Goal: Task Accomplishment & Management: Manage account settings

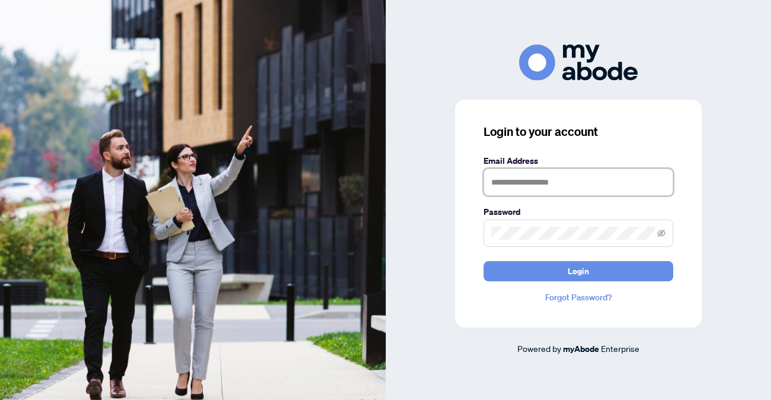
click at [586, 171] on input "text" at bounding box center [579, 181] width 190 height 27
type input "**********"
click at [484, 261] on button "Login" at bounding box center [579, 271] width 190 height 20
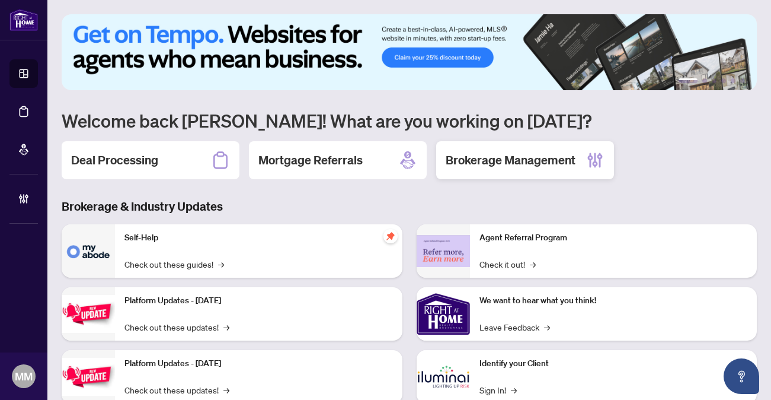
click at [489, 163] on h2 "Brokerage Management" at bounding box center [511, 160] width 130 height 17
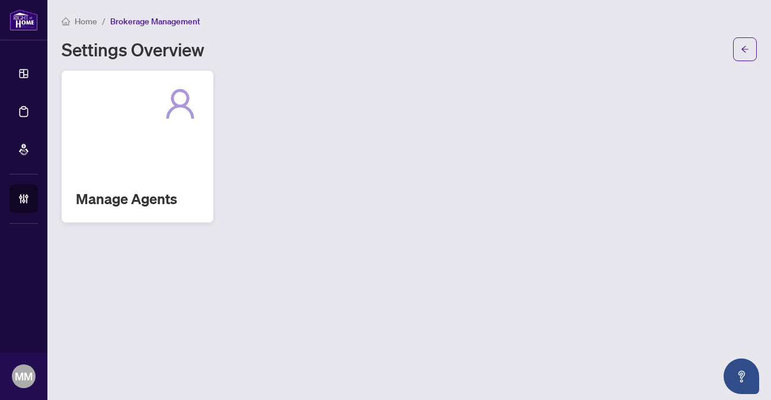
click at [133, 139] on div "Manage Agents" at bounding box center [138, 147] width 152 height 152
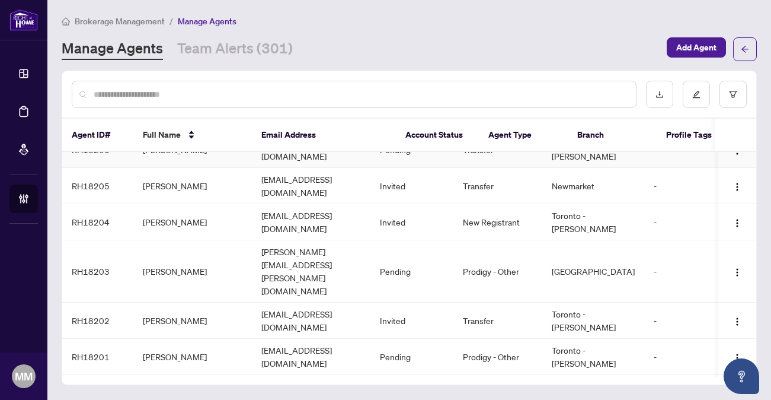
scroll to position [123, 0]
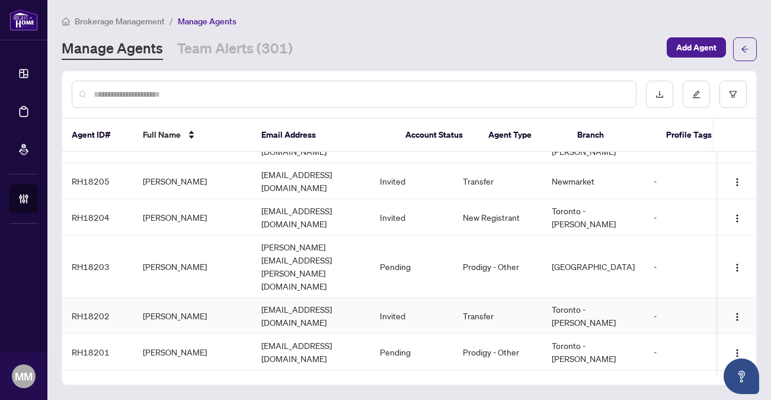
click at [275, 298] on td "rizwanakhtarrealtor@gmail.com" at bounding box center [311, 316] width 119 height 36
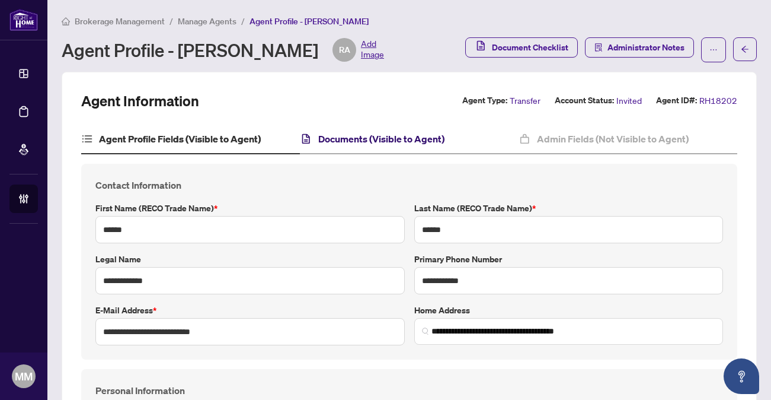
click at [356, 140] on h4 "Documents (Visible to Agent)" at bounding box center [381, 139] width 126 height 14
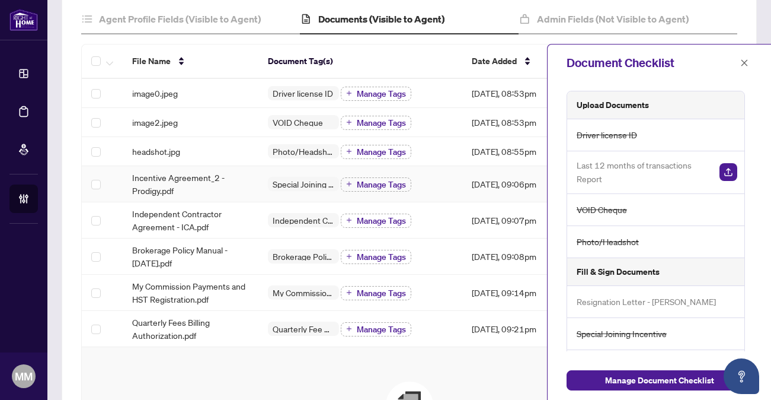
scroll to position [138, 0]
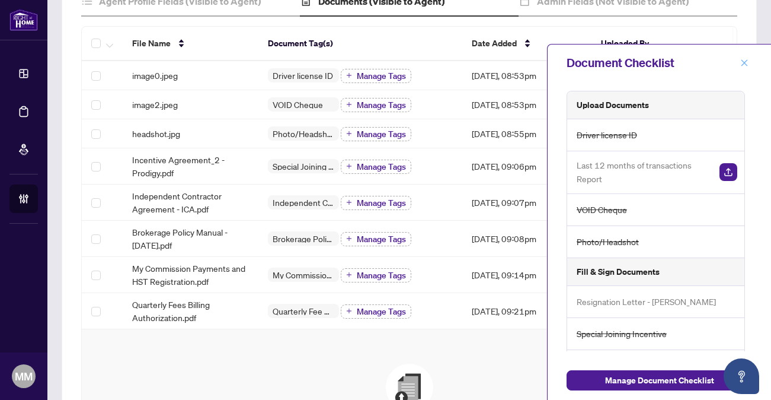
click at [746, 58] on span "button" at bounding box center [745, 62] width 8 height 19
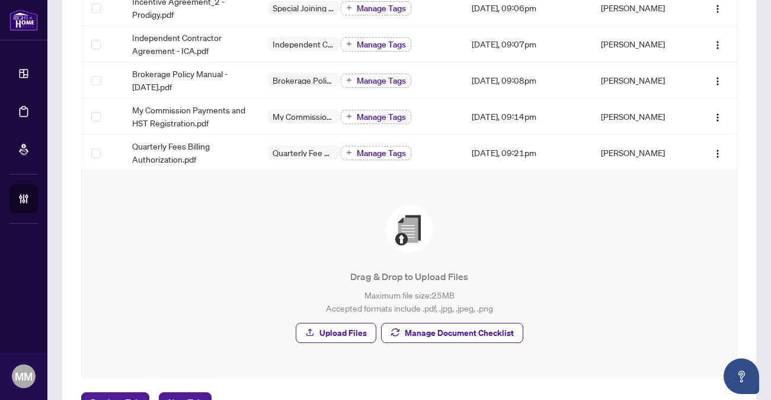
scroll to position [342, 0]
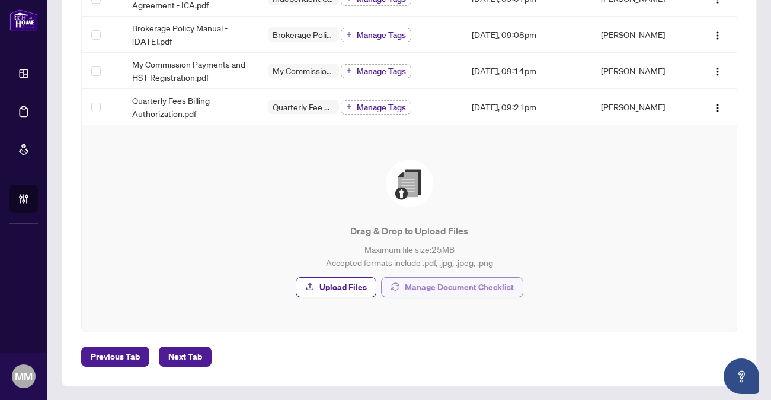
click at [407, 296] on button "Manage Document Checklist" at bounding box center [452, 287] width 142 height 20
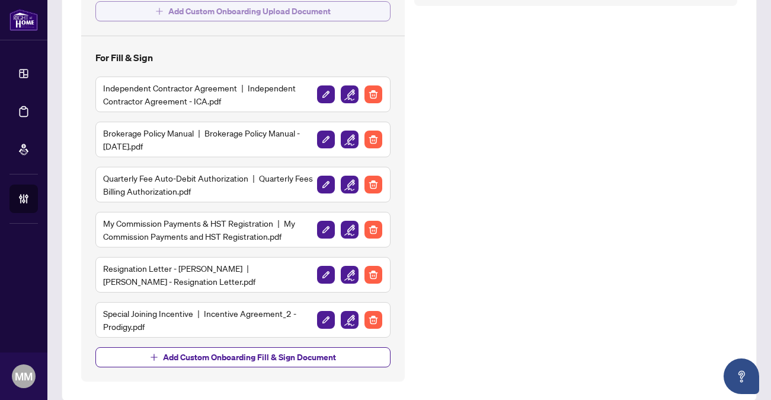
scroll to position [345, 0]
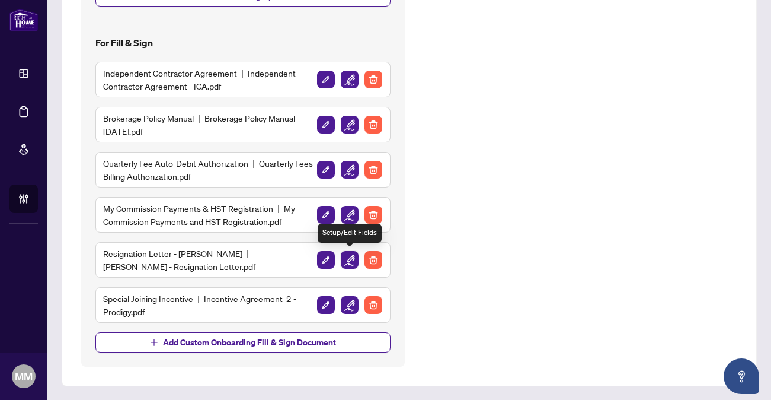
click at [353, 262] on img "button" at bounding box center [350, 260] width 18 height 18
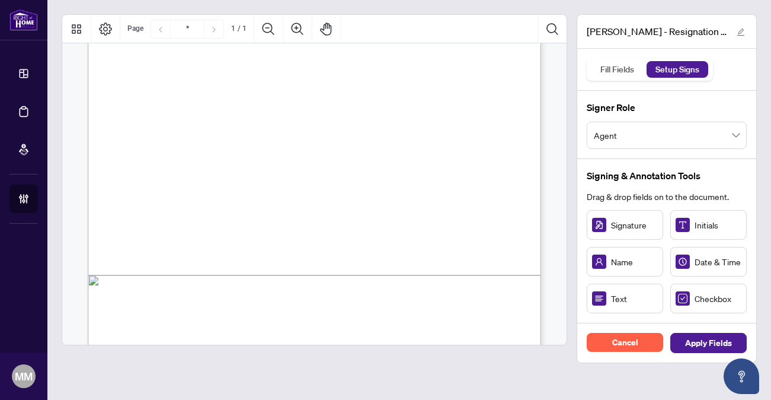
scroll to position [236, 0]
drag, startPoint x: 231, startPoint y: 172, endPoint x: 179, endPoint y: 208, distance: 62.7
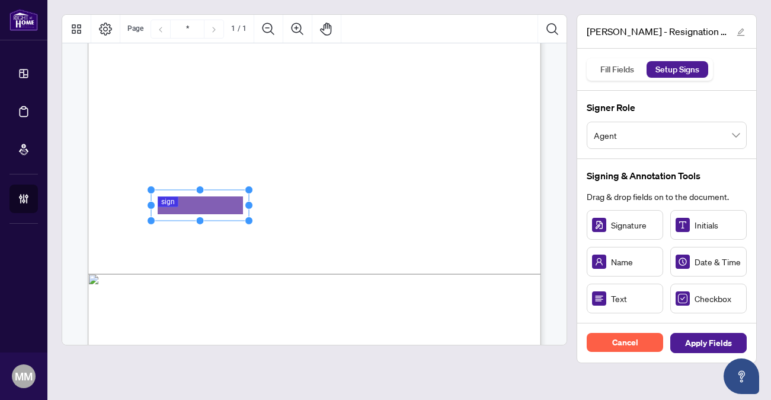
drag, startPoint x: 205, startPoint y: 205, endPoint x: 245, endPoint y: 205, distance: 40.3
click at [247, 205] on circle "Resize, Right" at bounding box center [249, 205] width 8 height 8
drag, startPoint x: 251, startPoint y: 203, endPoint x: 276, endPoint y: 205, distance: 24.9
click at [271, 205] on circle "Resize, Right" at bounding box center [267, 205] width 8 height 8
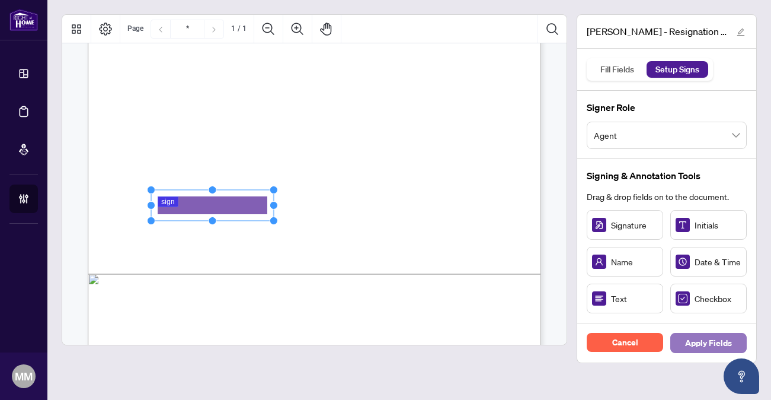
click at [702, 343] on span "Apply Fields" at bounding box center [708, 342] width 47 height 19
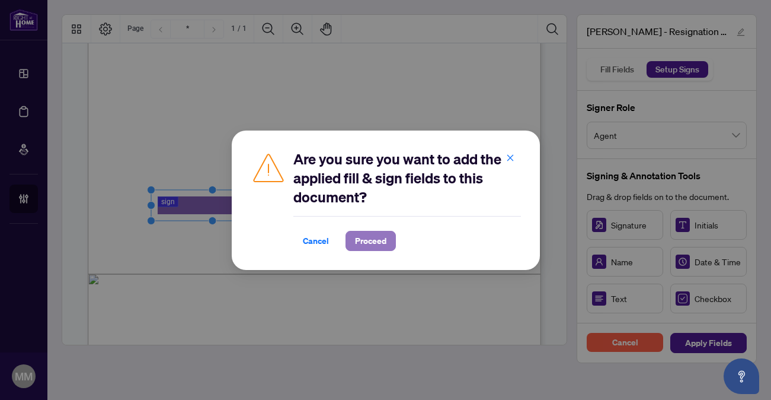
click at [383, 236] on span "Proceed" at bounding box center [370, 240] width 31 height 19
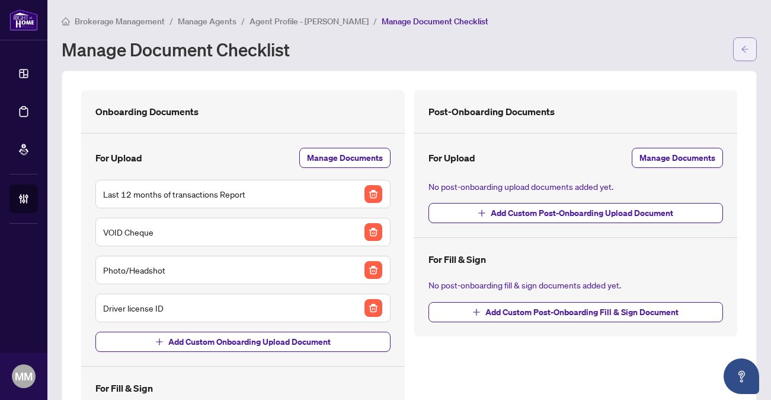
click at [750, 44] on button "button" at bounding box center [746, 49] width 24 height 24
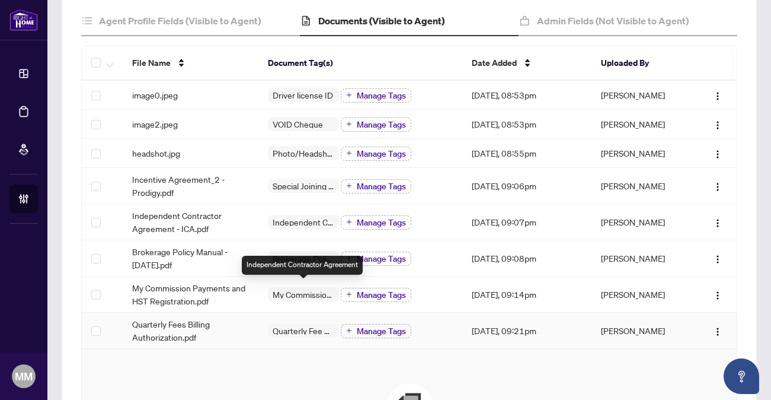
scroll to position [123, 0]
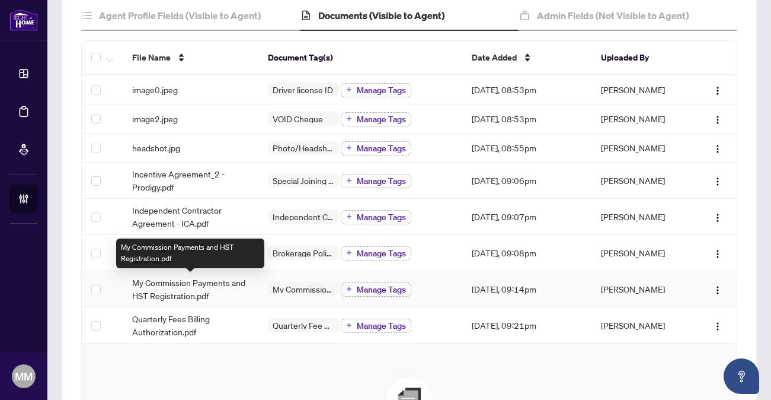
click at [238, 280] on span "My Commission Payments and HST Registration.pdf" at bounding box center [190, 289] width 117 height 26
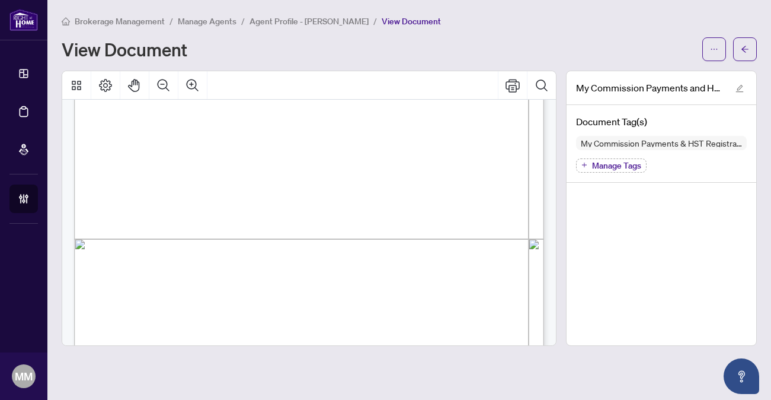
scroll to position [329, 0]
click at [130, 186] on div "MY COMMISSION PAYMENTS AND HST REGISTRATION For Right at Home Realty to pay out…" at bounding box center [379, 176] width 610 height 789
click at [736, 55] on button "button" at bounding box center [746, 49] width 24 height 24
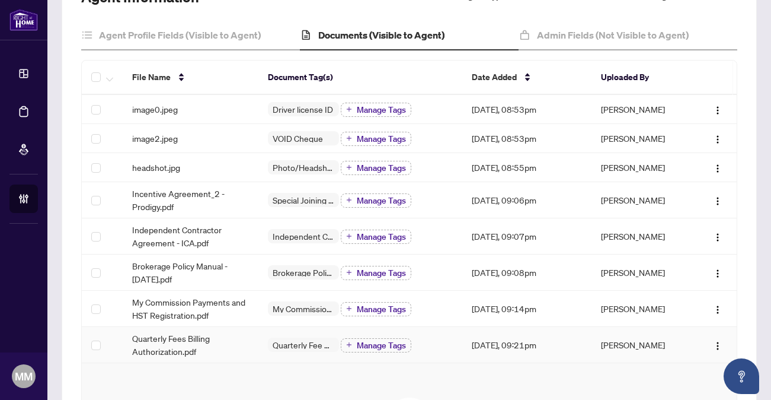
scroll to position [106, 0]
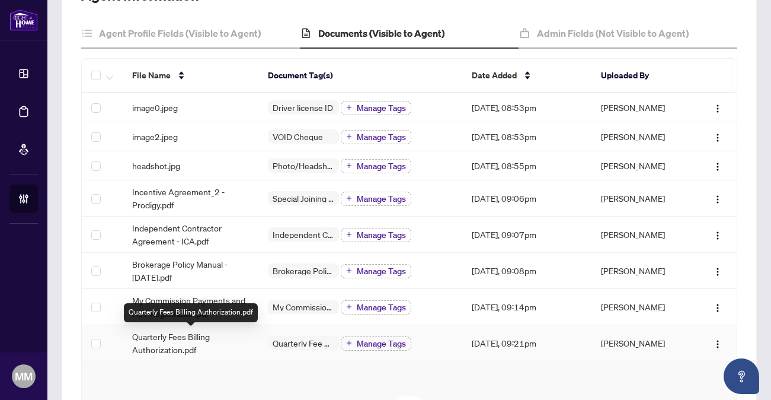
click at [202, 333] on span "Quarterly Fees Billing Authorization.pdf" at bounding box center [190, 343] width 117 height 26
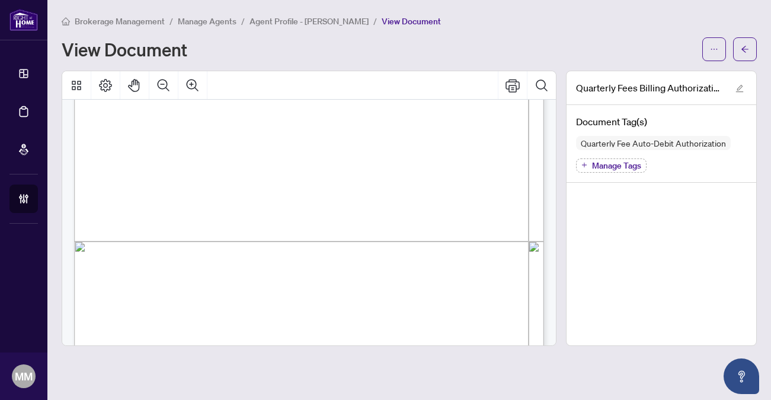
scroll to position [326, 0]
click at [750, 54] on button "button" at bounding box center [746, 49] width 24 height 24
